Goal: Information Seeking & Learning: Learn about a topic

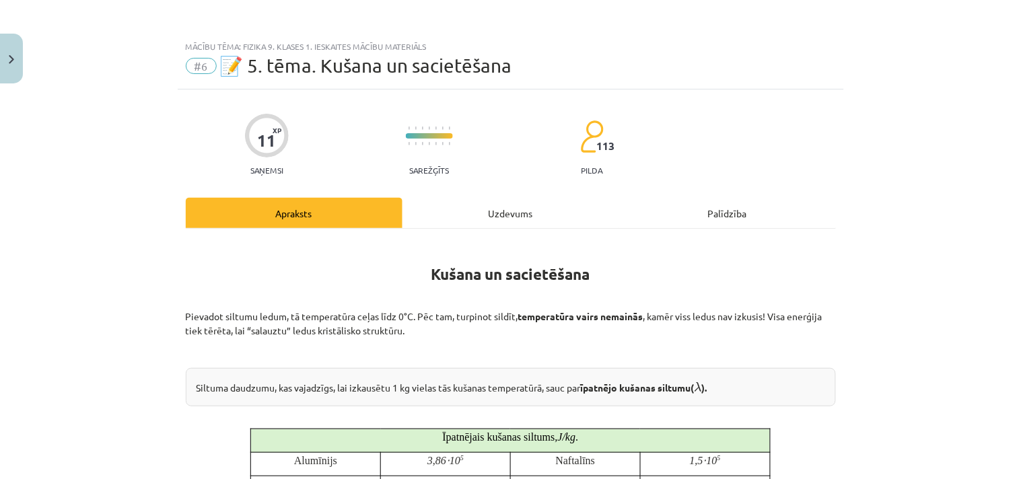
scroll to position [251, 0]
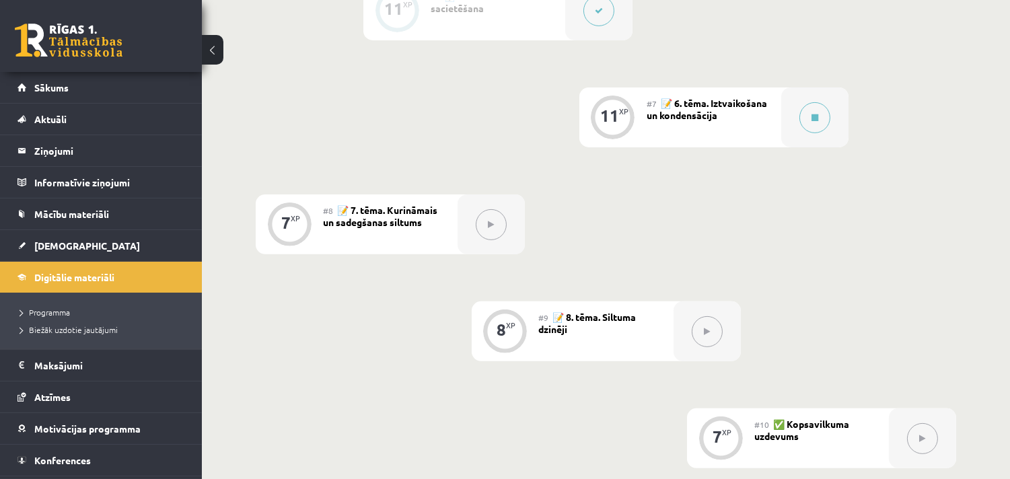
scroll to position [1141, 0]
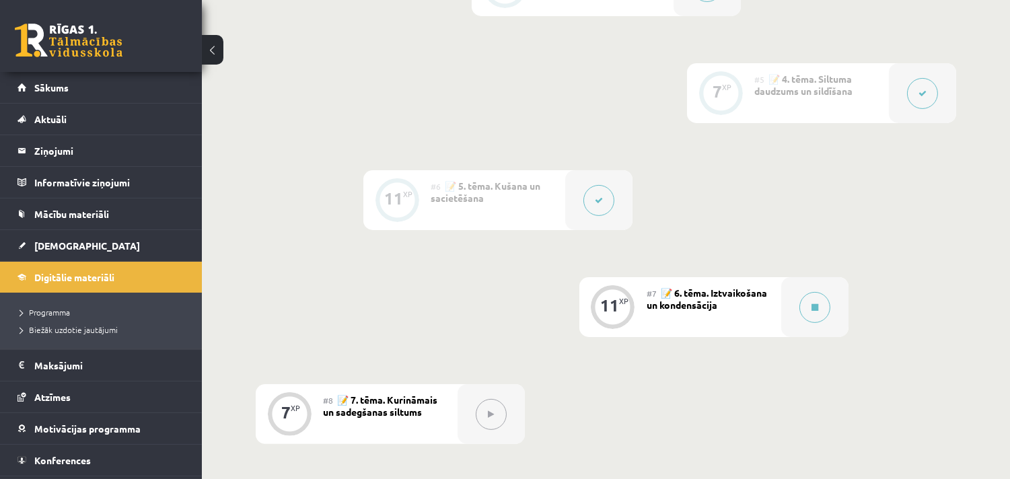
scroll to position [693, 0]
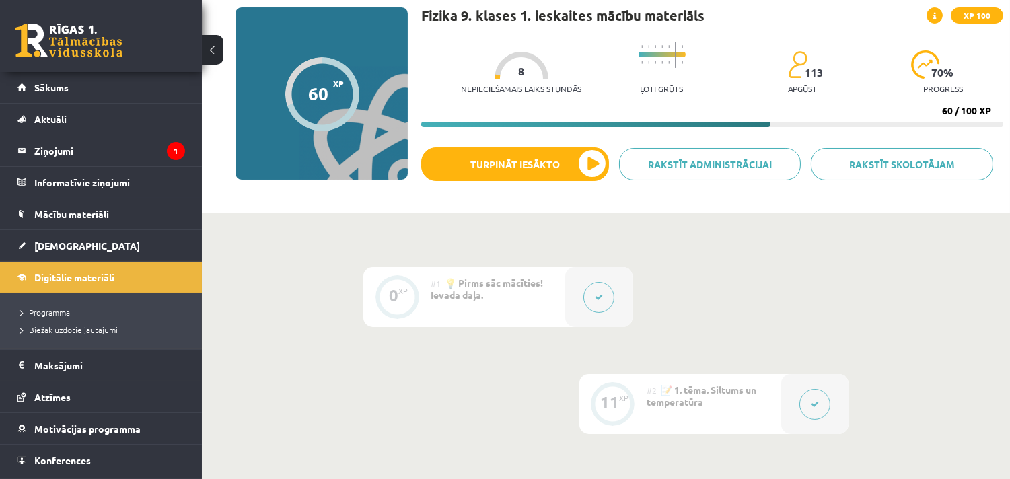
scroll to position [95, 0]
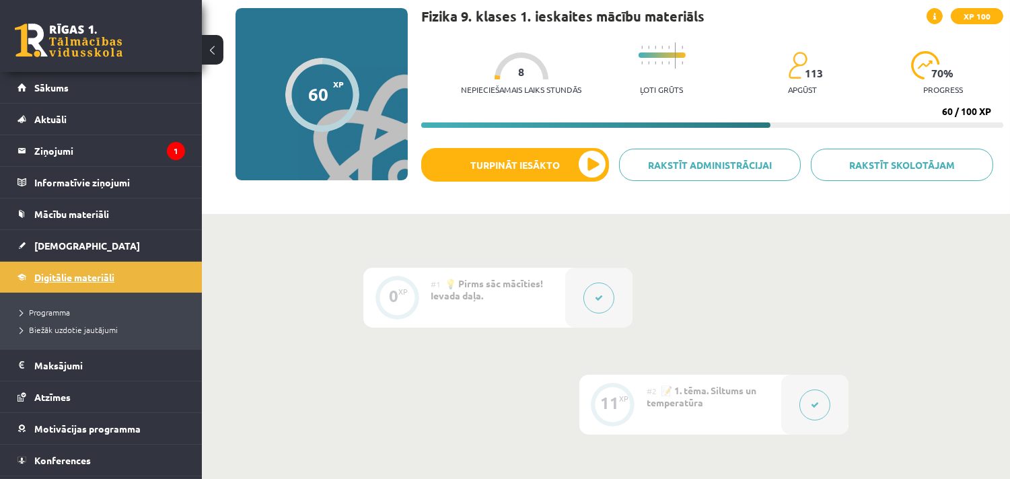
click at [79, 276] on span "Digitālie materiāli" at bounding box center [74, 277] width 80 height 12
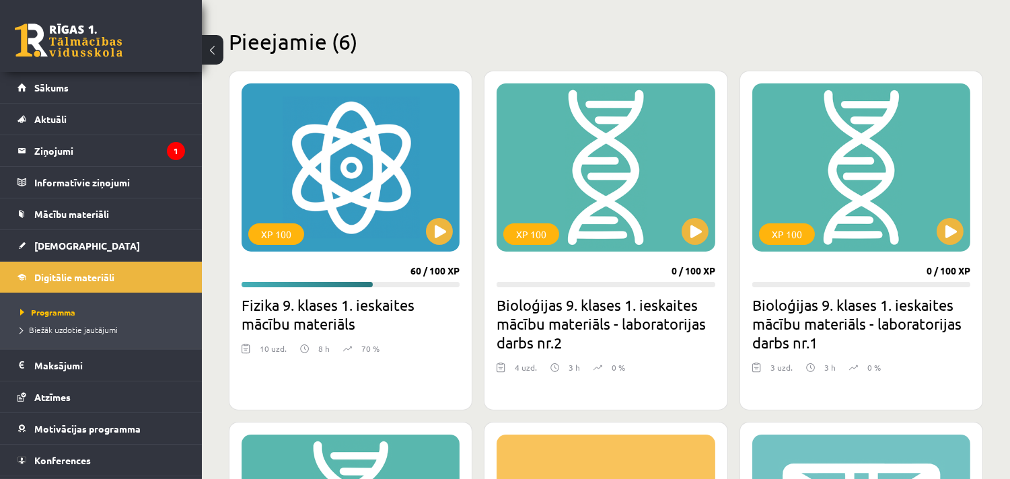
scroll to position [299, 0]
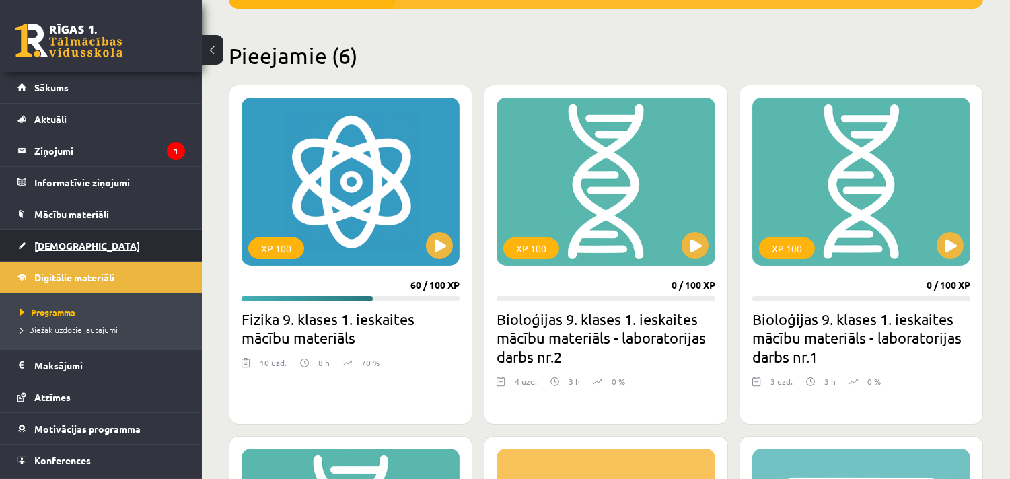
click at [52, 244] on span "[DEMOGRAPHIC_DATA]" at bounding box center [87, 246] width 106 height 12
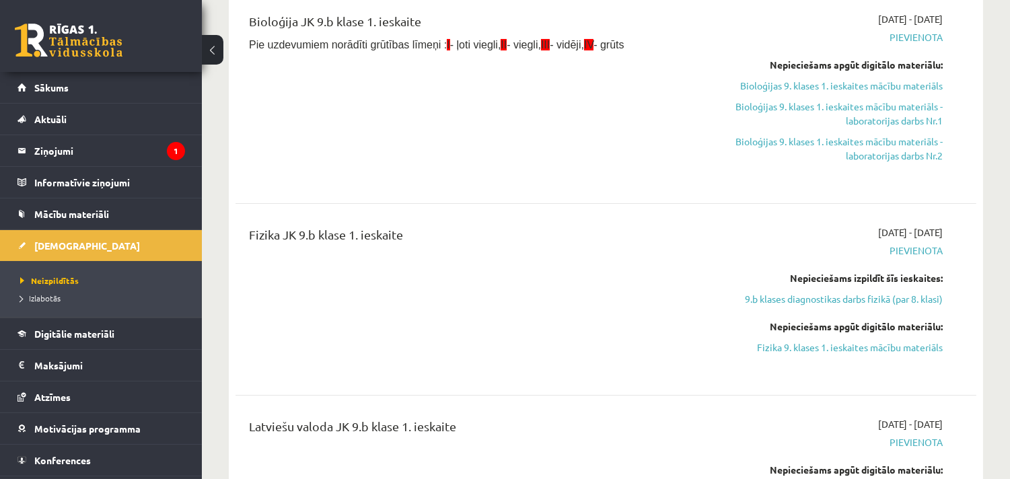
scroll to position [448, 0]
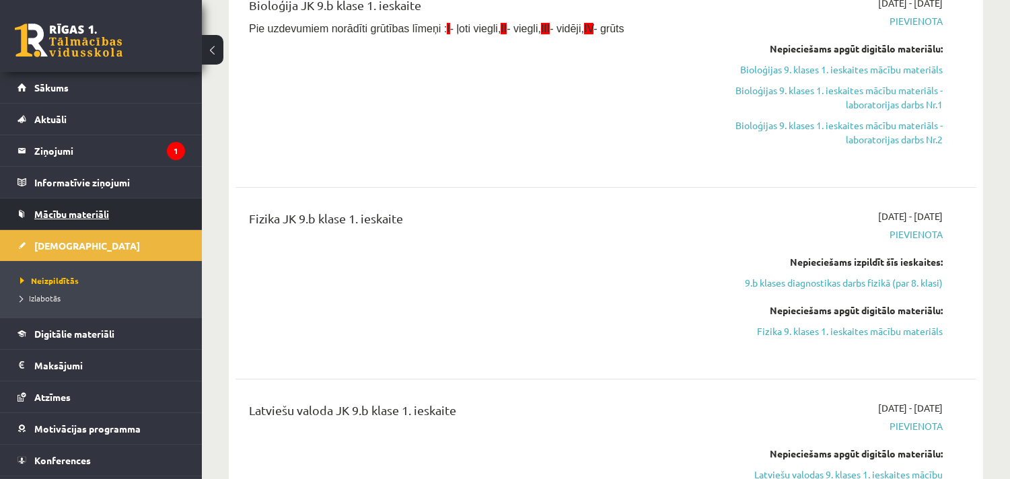
click at [59, 207] on link "Mācību materiāli" at bounding box center [101, 213] width 168 height 31
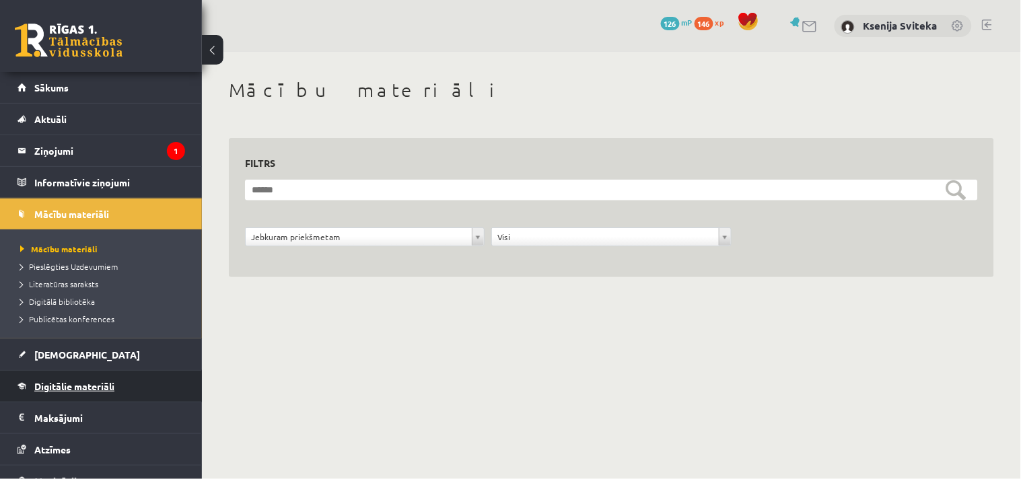
click at [73, 384] on span "Digitālie materiāli" at bounding box center [74, 386] width 80 height 12
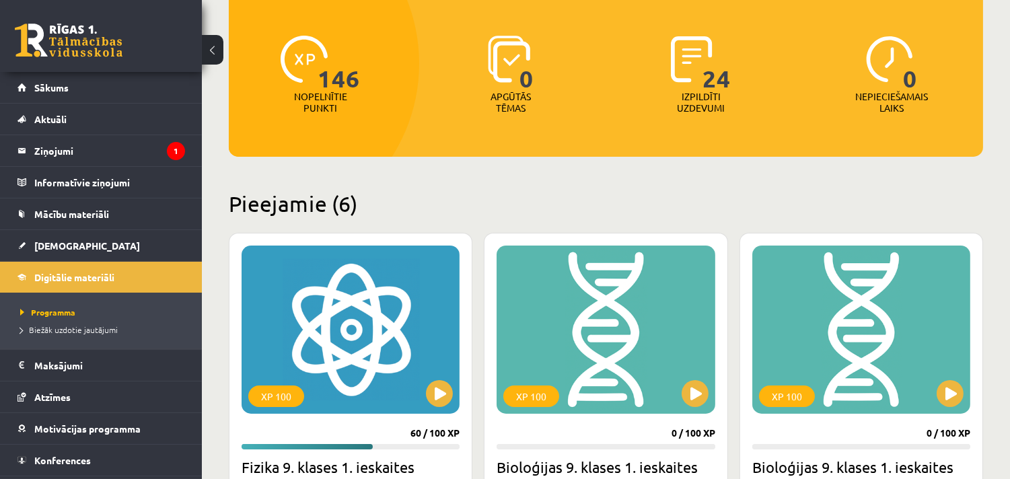
scroll to position [299, 0]
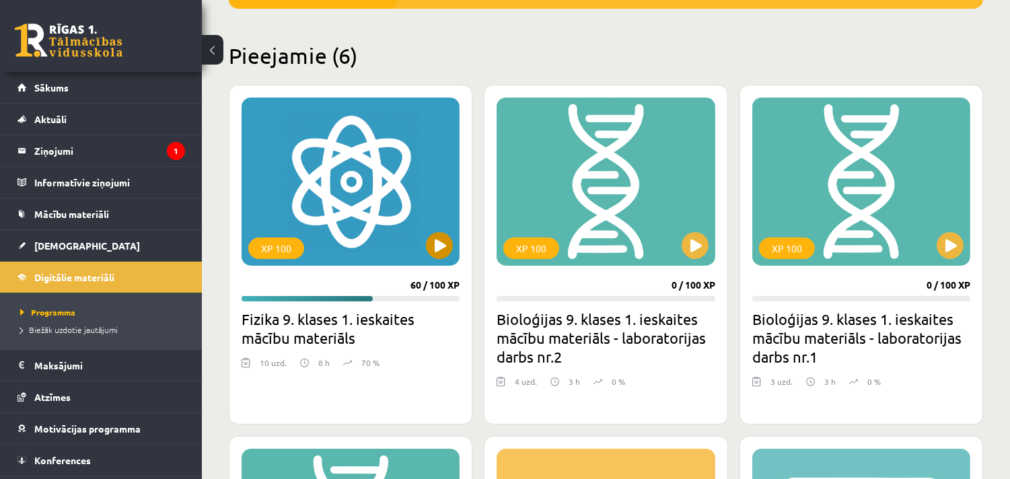
click at [368, 236] on div "XP 100" at bounding box center [351, 182] width 218 height 168
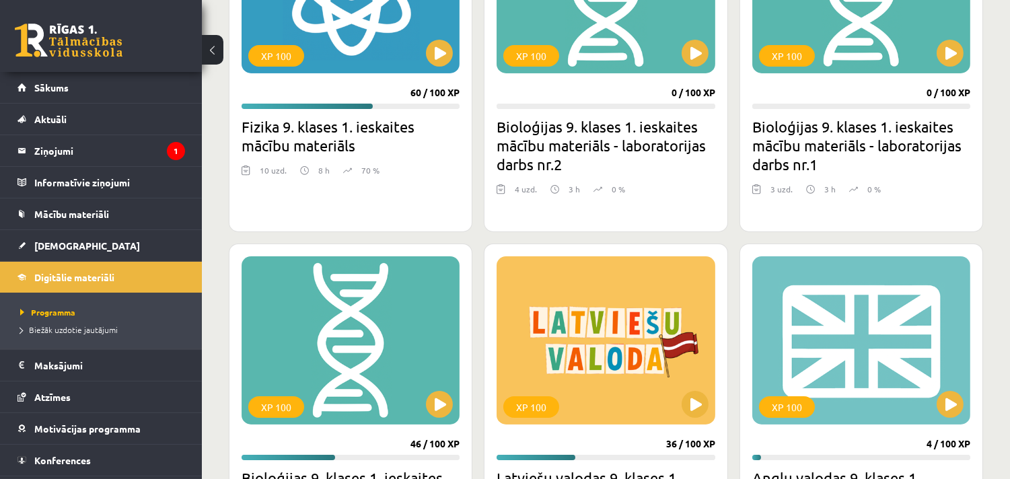
scroll to position [523, 0]
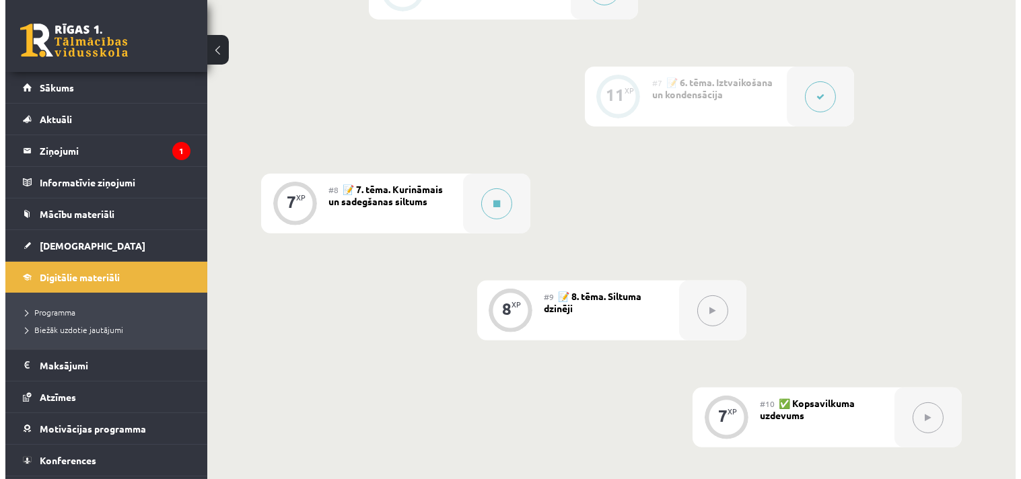
scroll to position [897, 0]
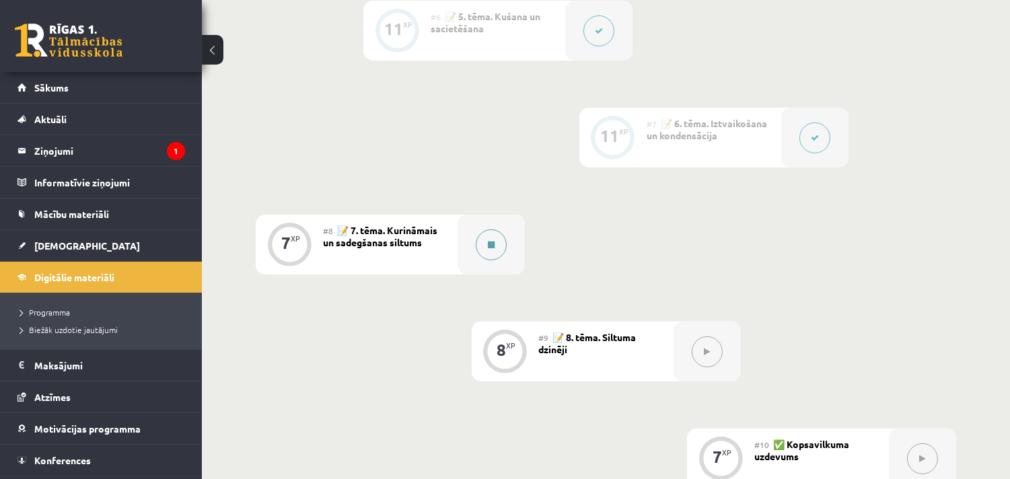
click at [494, 250] on button at bounding box center [491, 244] width 31 height 31
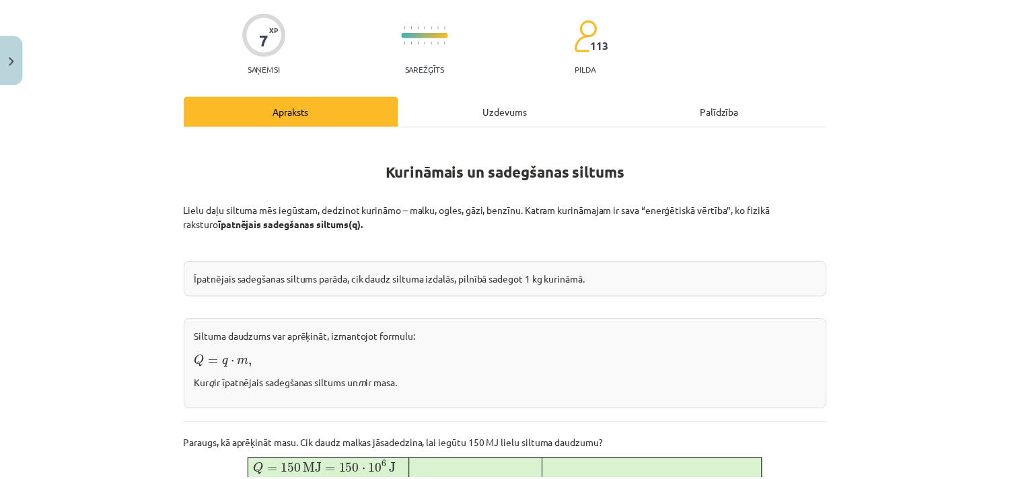
scroll to position [0, 0]
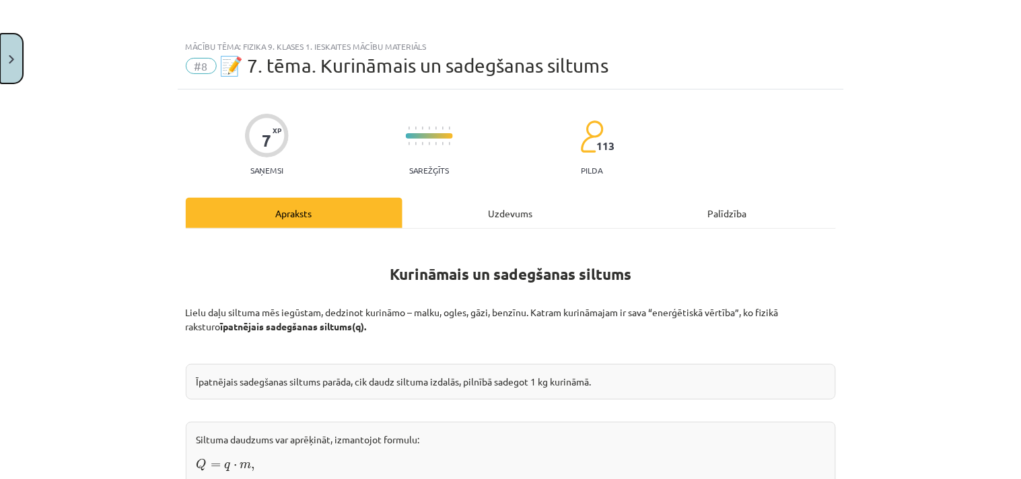
click at [7, 74] on button "Close" at bounding box center [11, 59] width 23 height 50
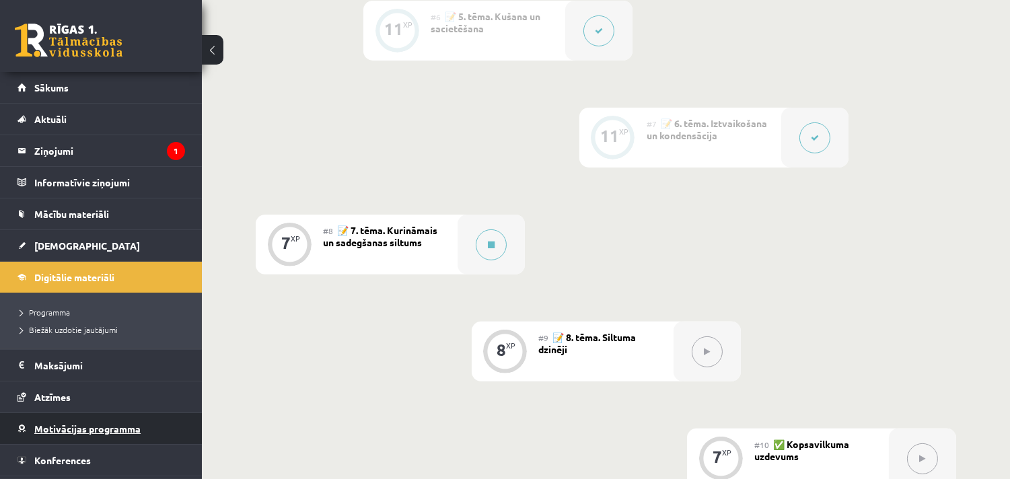
scroll to position [28, 0]
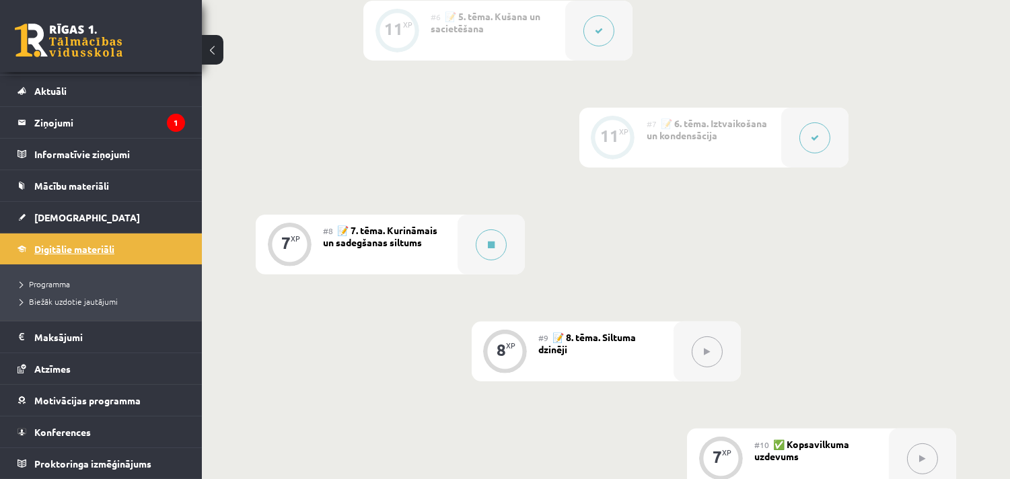
click at [84, 256] on link "Digitālie materiāli" at bounding box center [101, 248] width 168 height 31
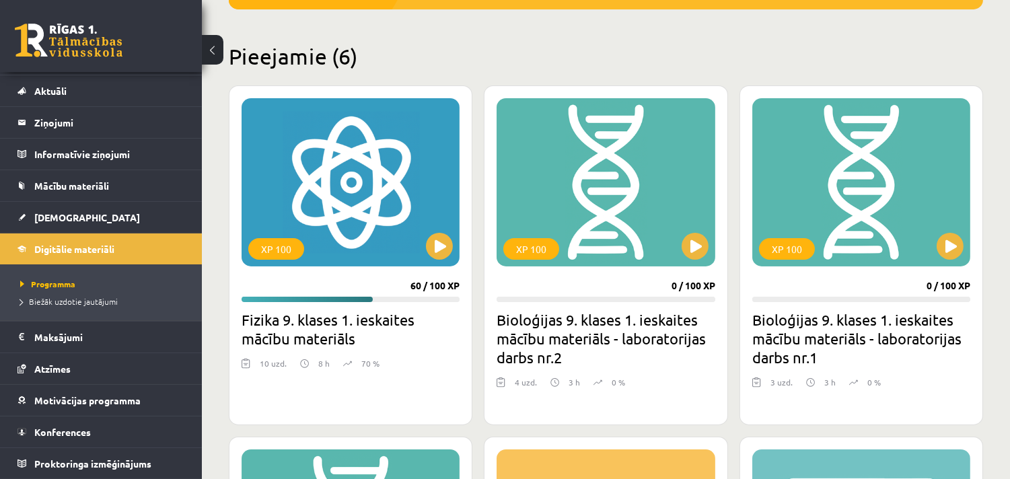
scroll to position [299, 0]
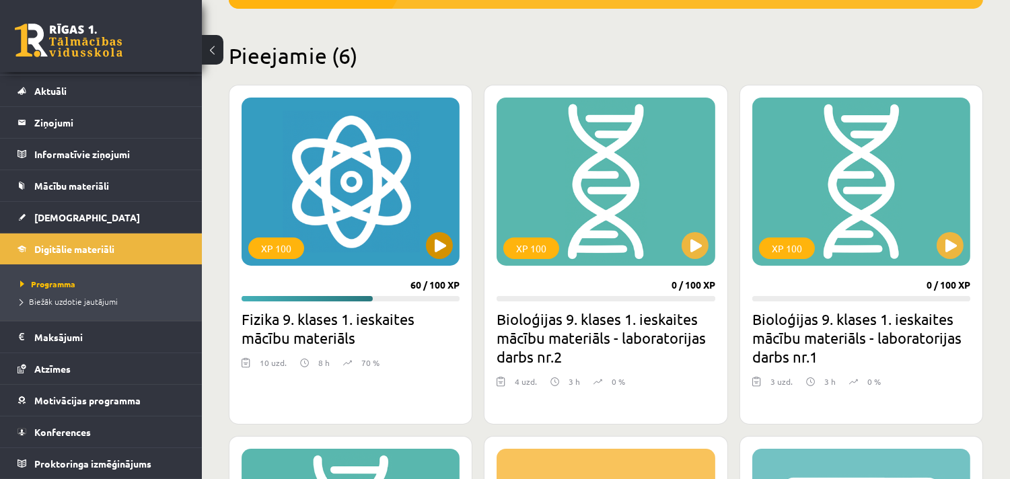
click at [384, 237] on div "XP 100" at bounding box center [351, 182] width 218 height 168
click at [374, 183] on div "XP 100" at bounding box center [351, 182] width 218 height 168
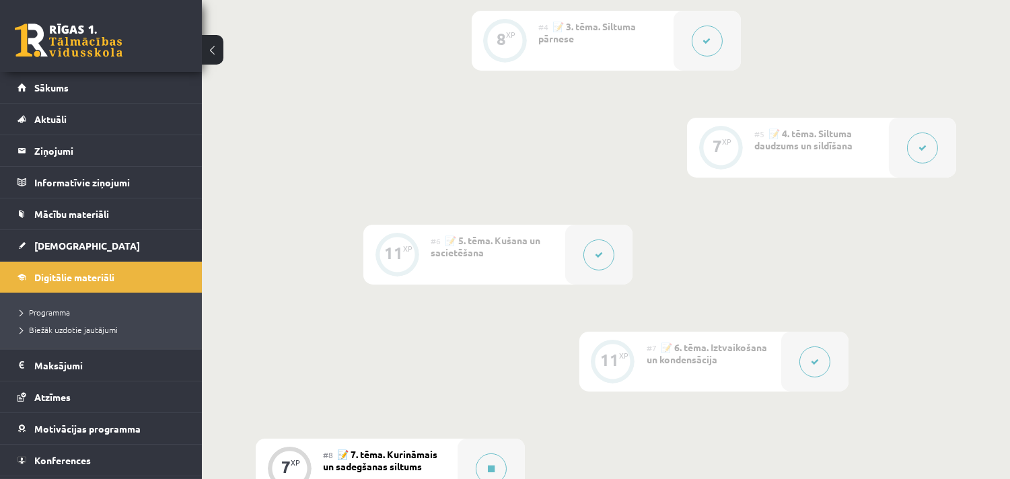
scroll to position [971, 0]
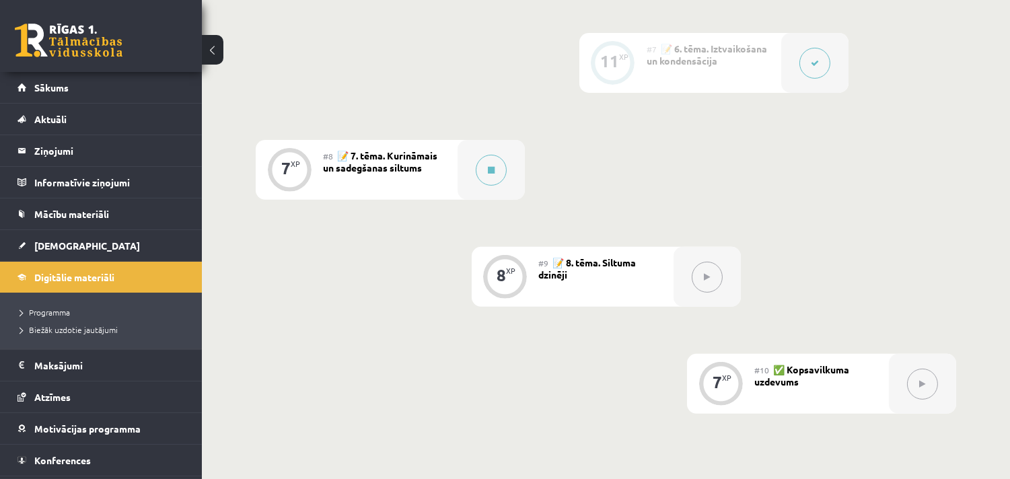
click at [706, 280] on icon at bounding box center [707, 277] width 6 height 8
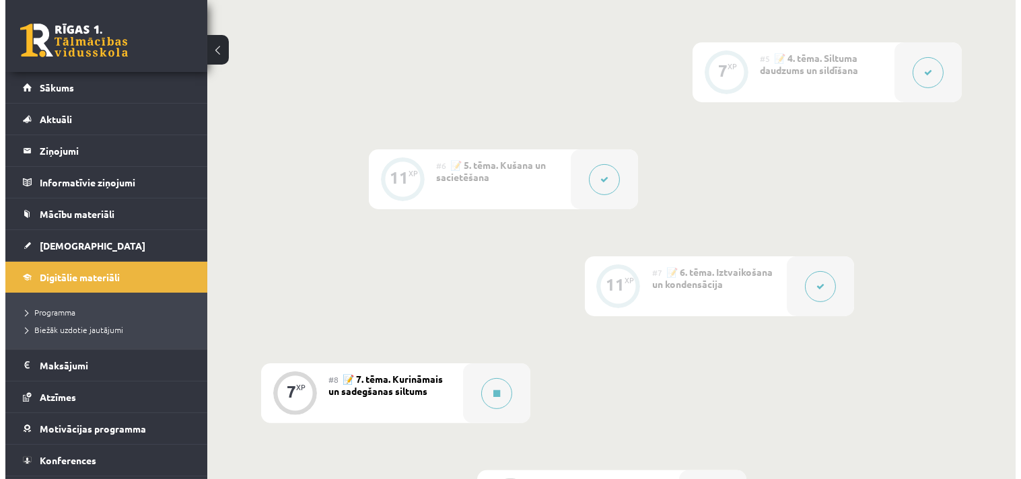
scroll to position [747, 0]
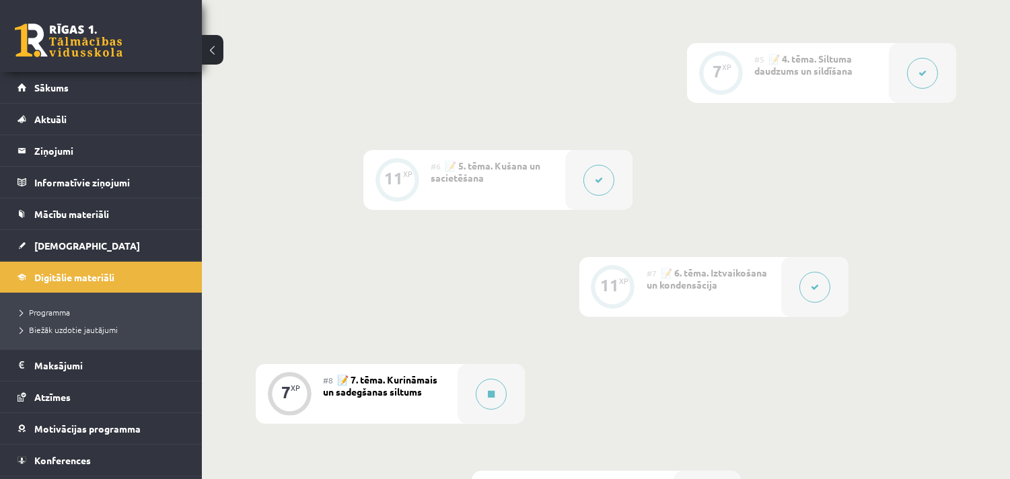
click at [813, 286] on icon at bounding box center [815, 287] width 8 height 8
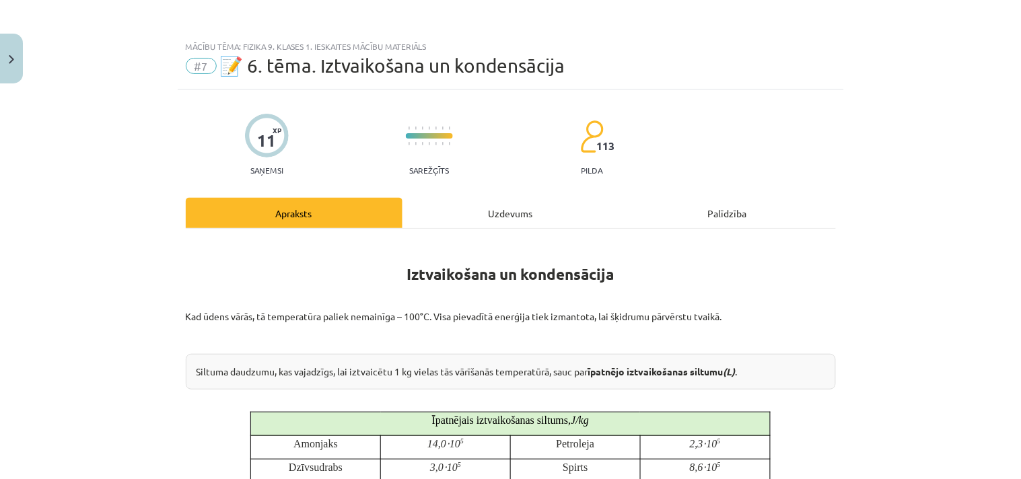
click at [519, 220] on div "Uzdevums" at bounding box center [510, 213] width 217 height 30
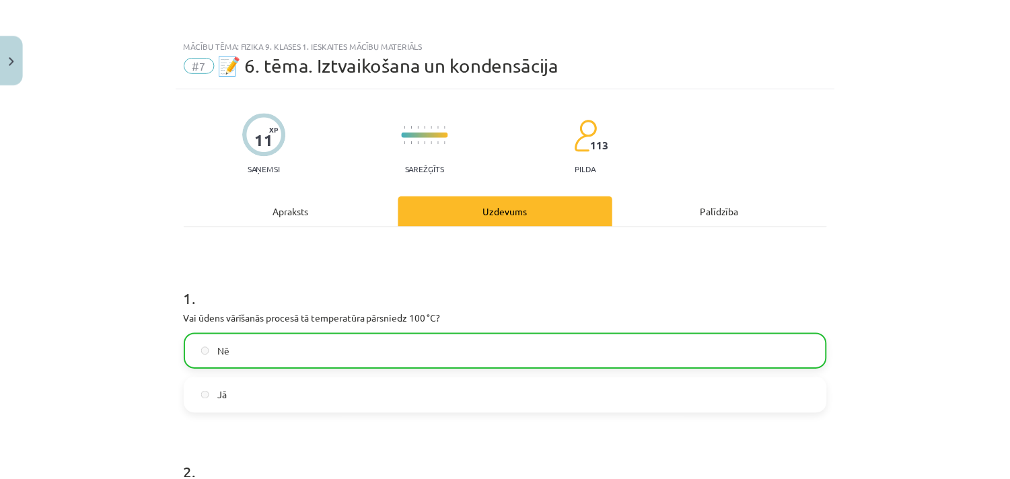
scroll to position [0, 0]
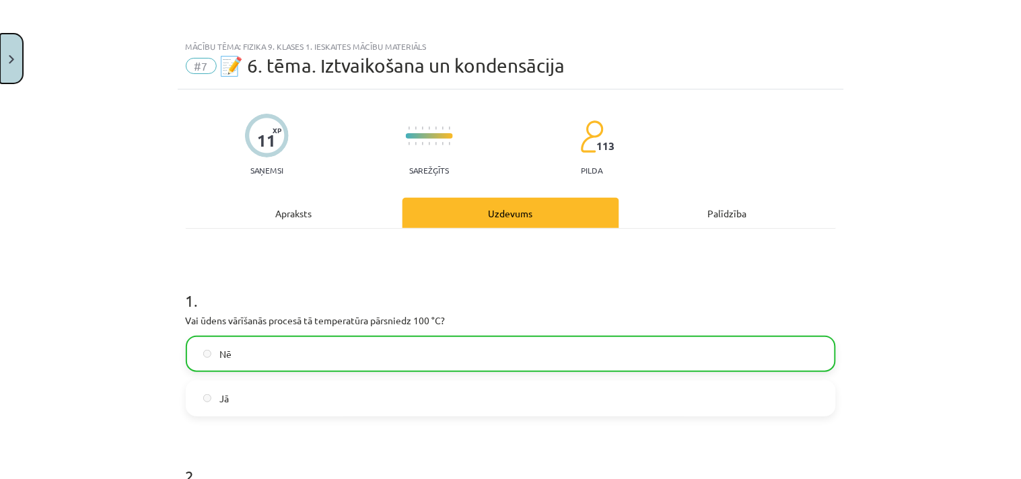
click at [7, 59] on button "Close" at bounding box center [11, 59] width 23 height 50
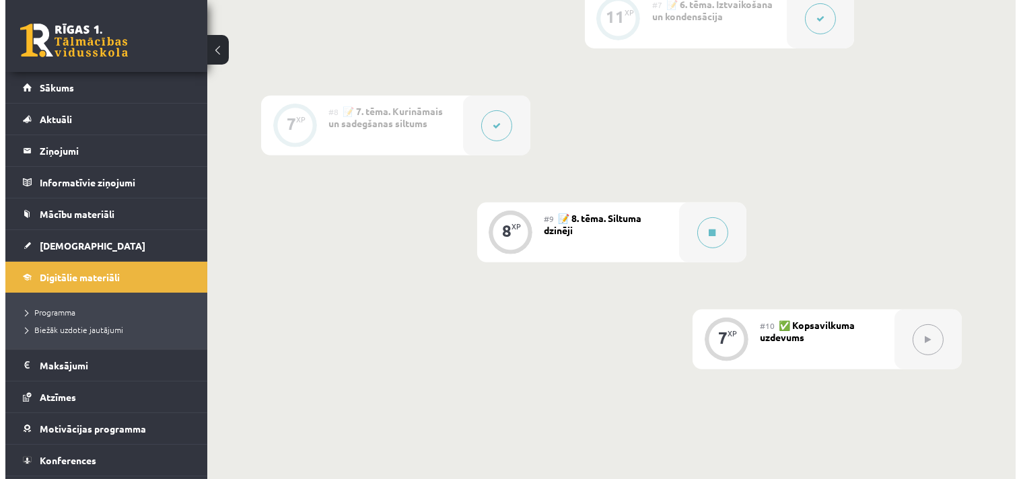
scroll to position [1046, 0]
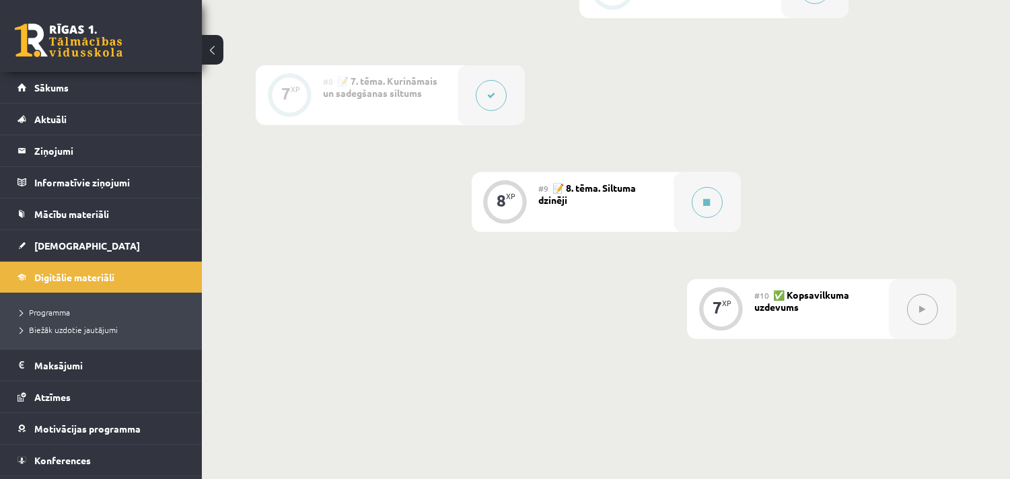
click at [496, 103] on button at bounding box center [491, 95] width 31 height 31
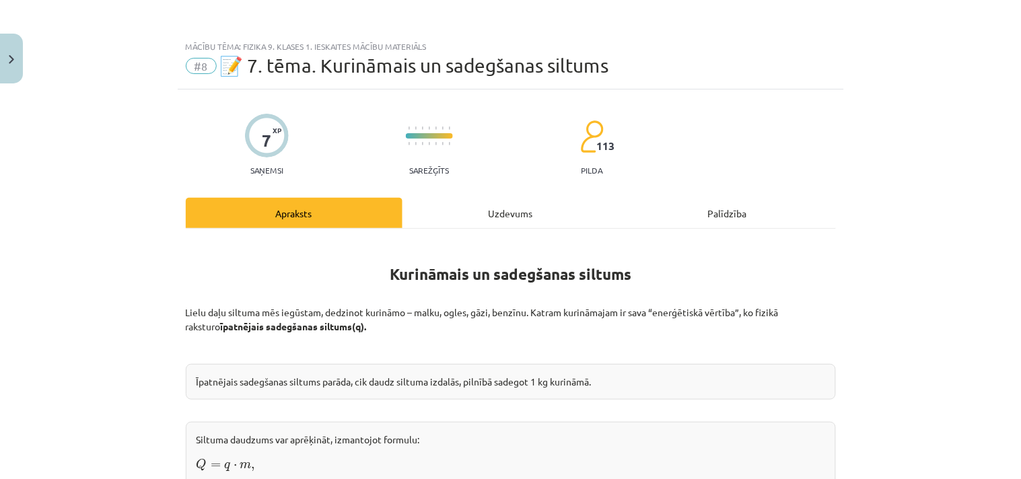
click at [497, 204] on div "Uzdevums" at bounding box center [510, 213] width 217 height 30
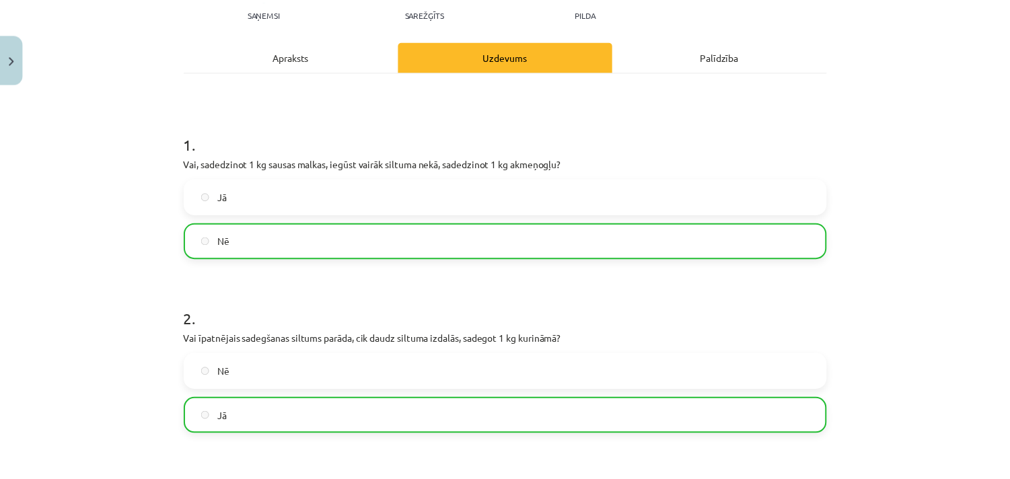
scroll to position [0, 0]
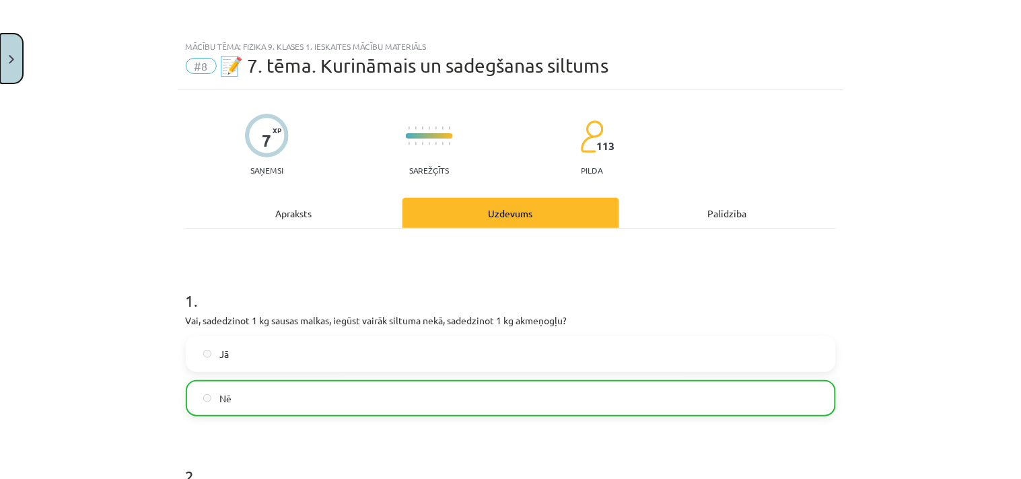
click at [18, 57] on button "Close" at bounding box center [11, 59] width 23 height 50
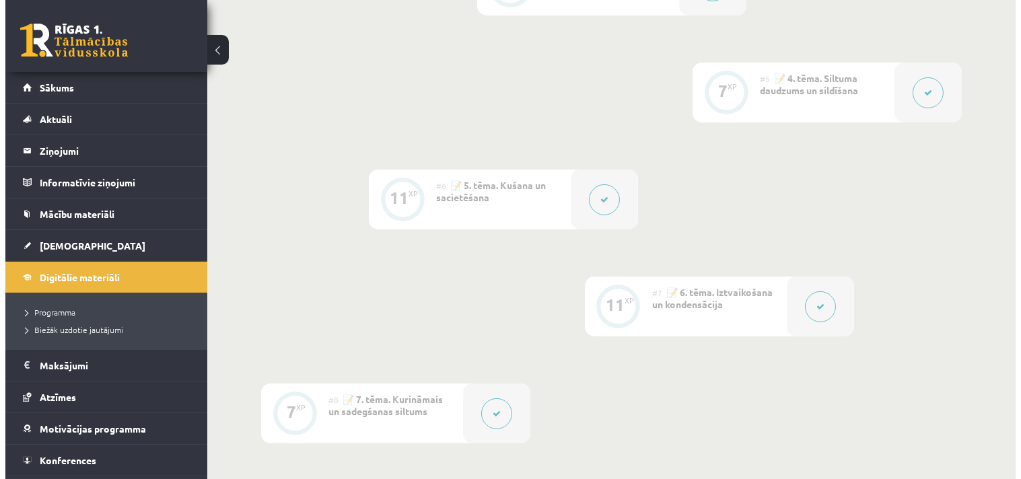
scroll to position [897, 0]
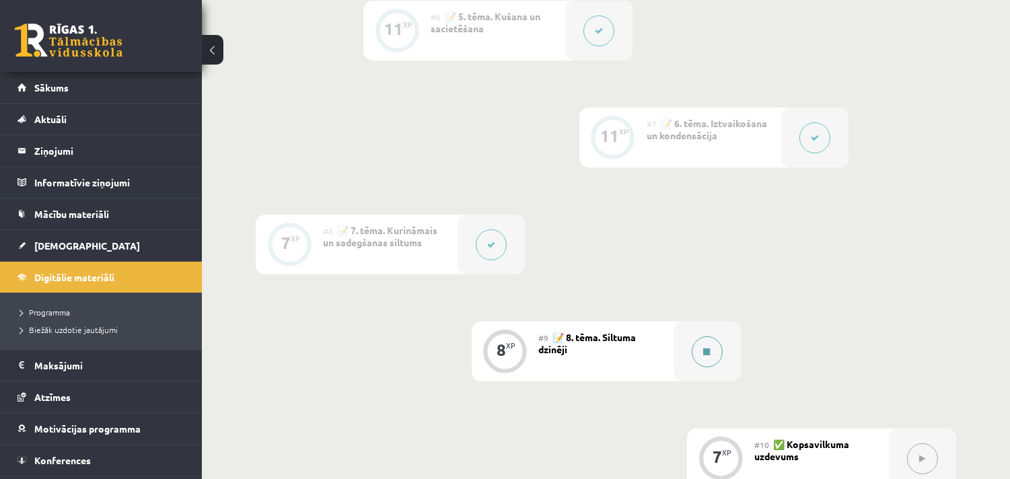
click at [709, 350] on icon at bounding box center [707, 352] width 7 height 8
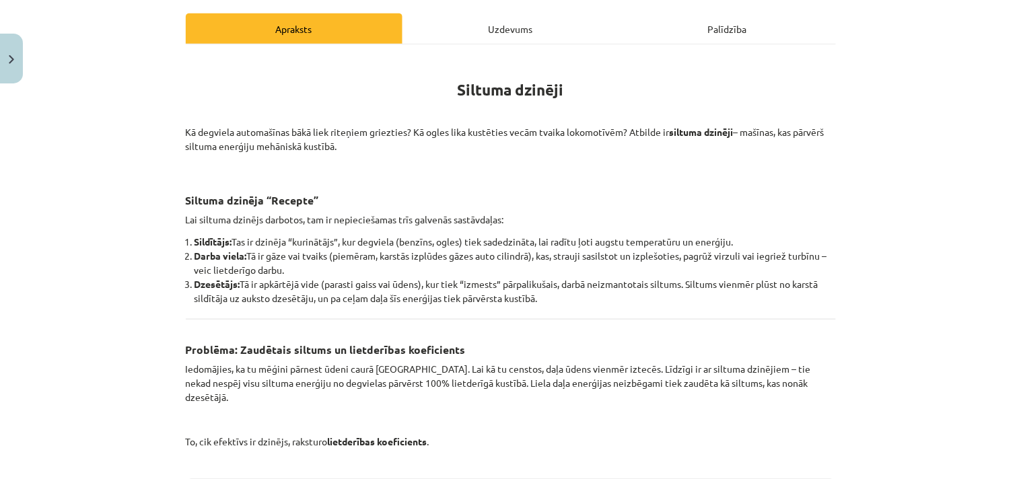
scroll to position [224, 0]
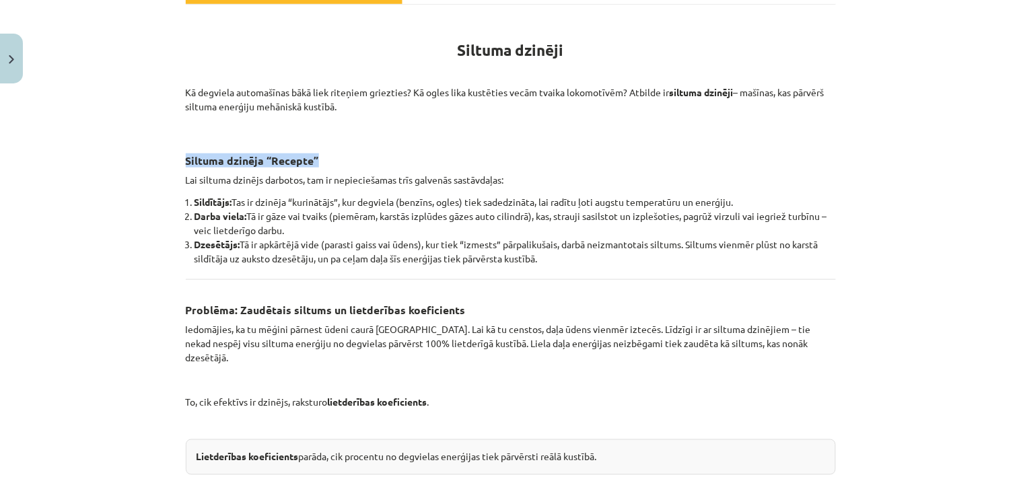
drag, startPoint x: 174, startPoint y: 156, endPoint x: 316, endPoint y: 153, distance: 142.7
click at [277, 125] on p at bounding box center [511, 129] width 650 height 14
drag, startPoint x: 183, startPoint y: 198, endPoint x: 231, endPoint y: 195, distance: 48.5
click at [231, 195] on li "Sildītājs: Tas ir dzinēja “kurinātājs”, kur degviela (benzīns, ogles) tiek sade…" at bounding box center [514, 202] width 641 height 14
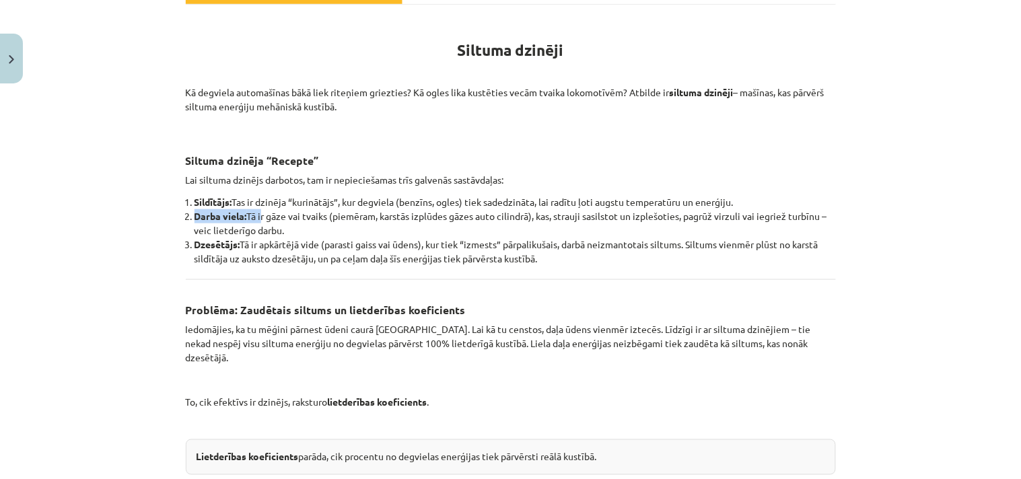
drag, startPoint x: 177, startPoint y: 212, endPoint x: 256, endPoint y: 210, distance: 79.4
click at [355, 195] on li "Sildītājs: Tas ir dzinēja “kurinātājs”, kur degviela (benzīns, ogles) tiek sade…" at bounding box center [514, 202] width 641 height 14
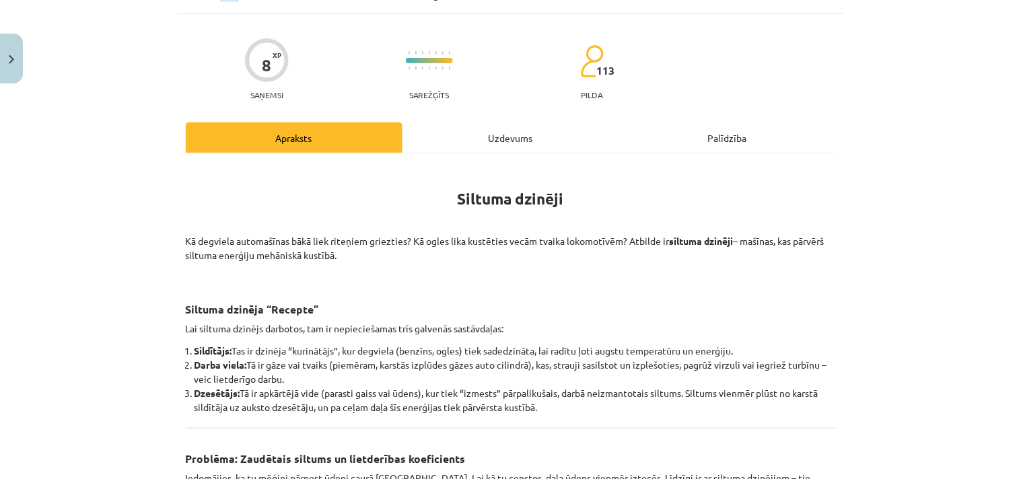
scroll to position [0, 0]
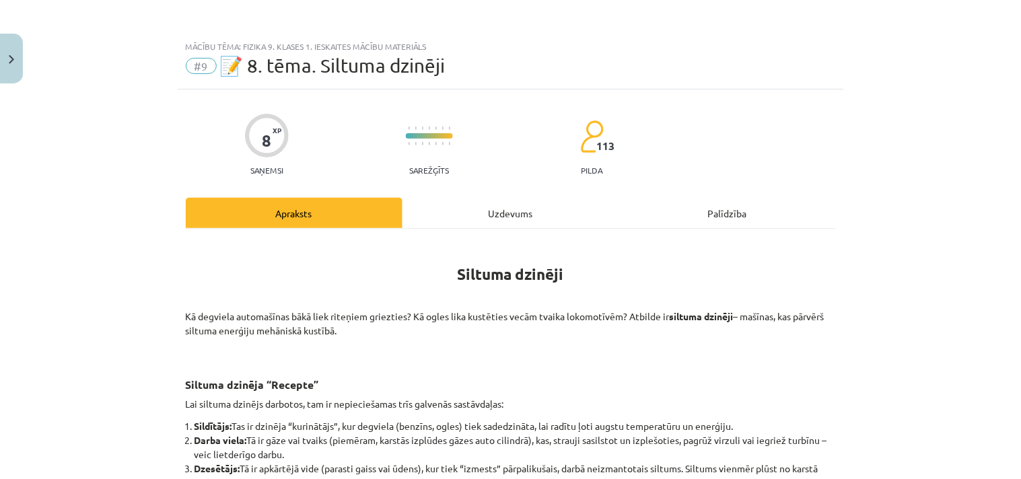
click at [503, 213] on div "Uzdevums" at bounding box center [510, 213] width 217 height 30
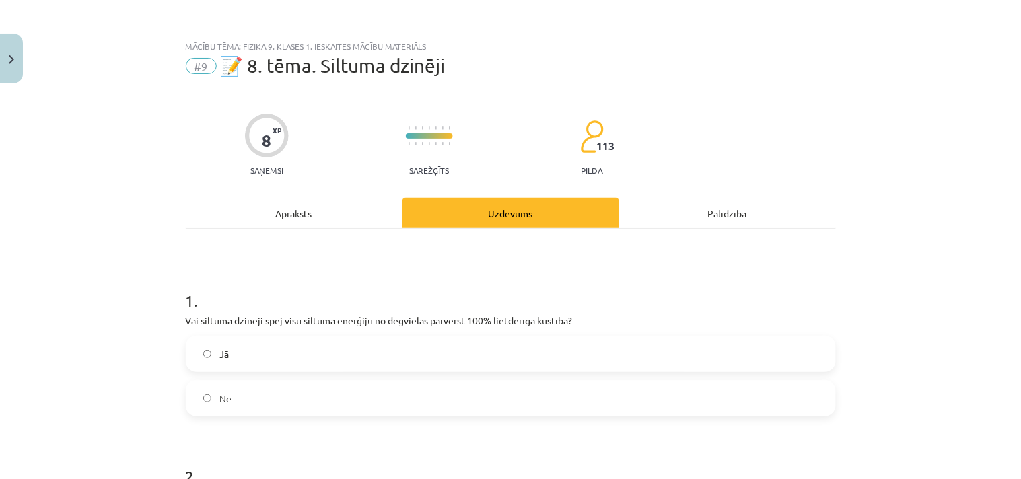
click at [294, 211] on div "Apraksts" at bounding box center [294, 213] width 217 height 30
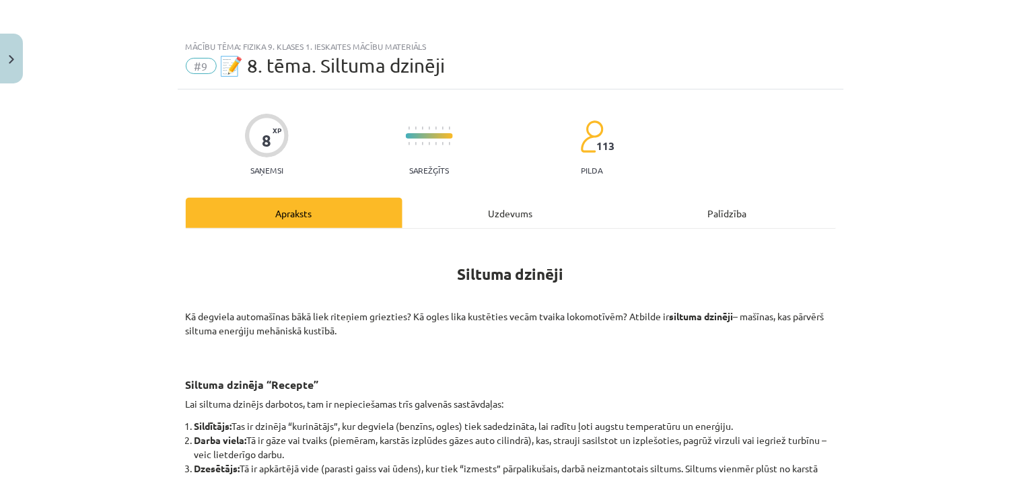
scroll to position [34, 0]
